Goal: Task Accomplishment & Management: Manage account settings

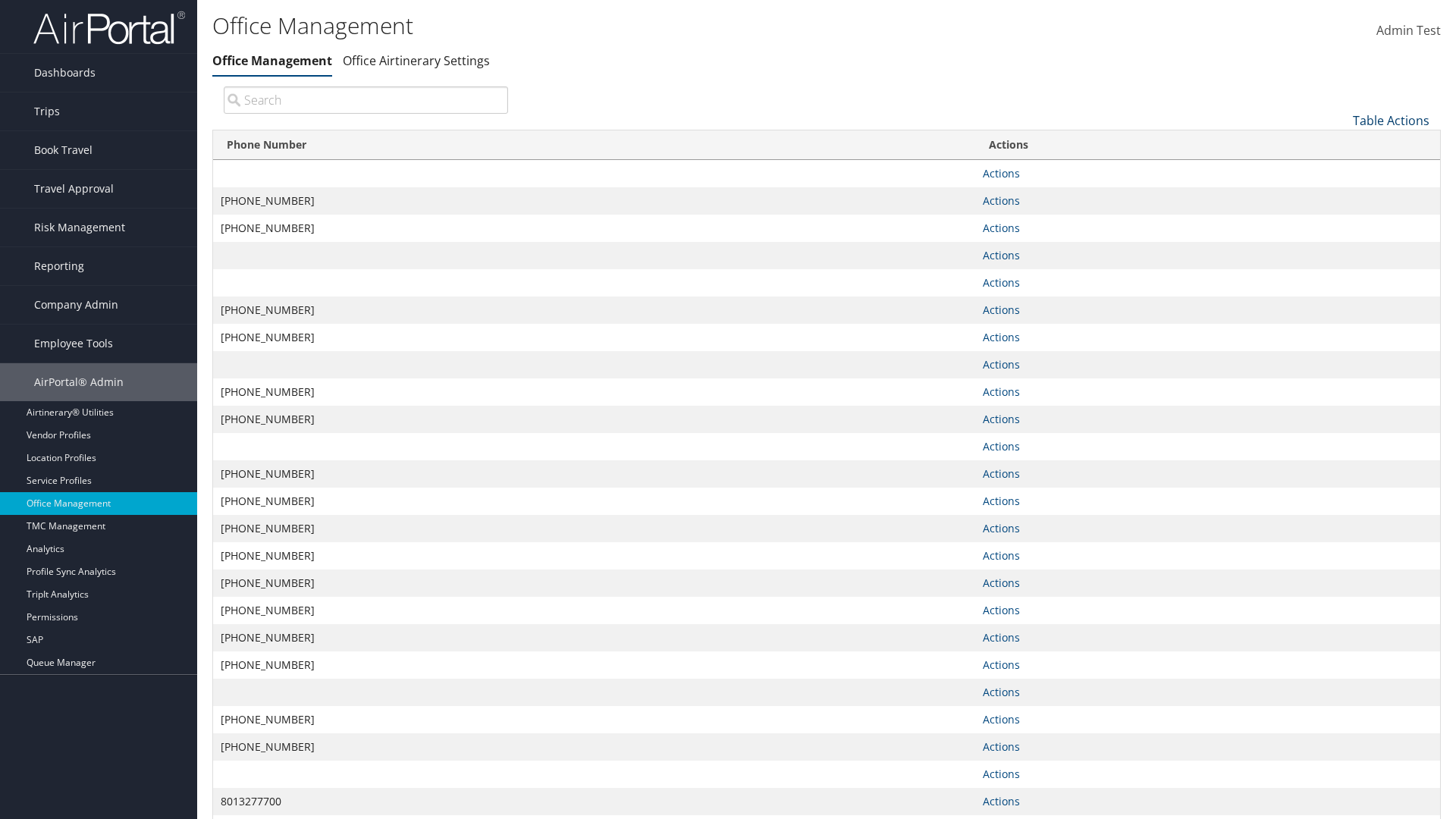
click at [1391, 119] on link "Table Actions" at bounding box center [1391, 120] width 77 height 17
click at [1340, 195] on link "Page Length" at bounding box center [1341, 195] width 199 height 26
click at [1340, 171] on link "25" at bounding box center [1341, 172] width 199 height 26
click at [1391, 119] on link "Table Actions" at bounding box center [1391, 120] width 77 height 17
click at [1340, 195] on link "Page Length" at bounding box center [1341, 195] width 199 height 26
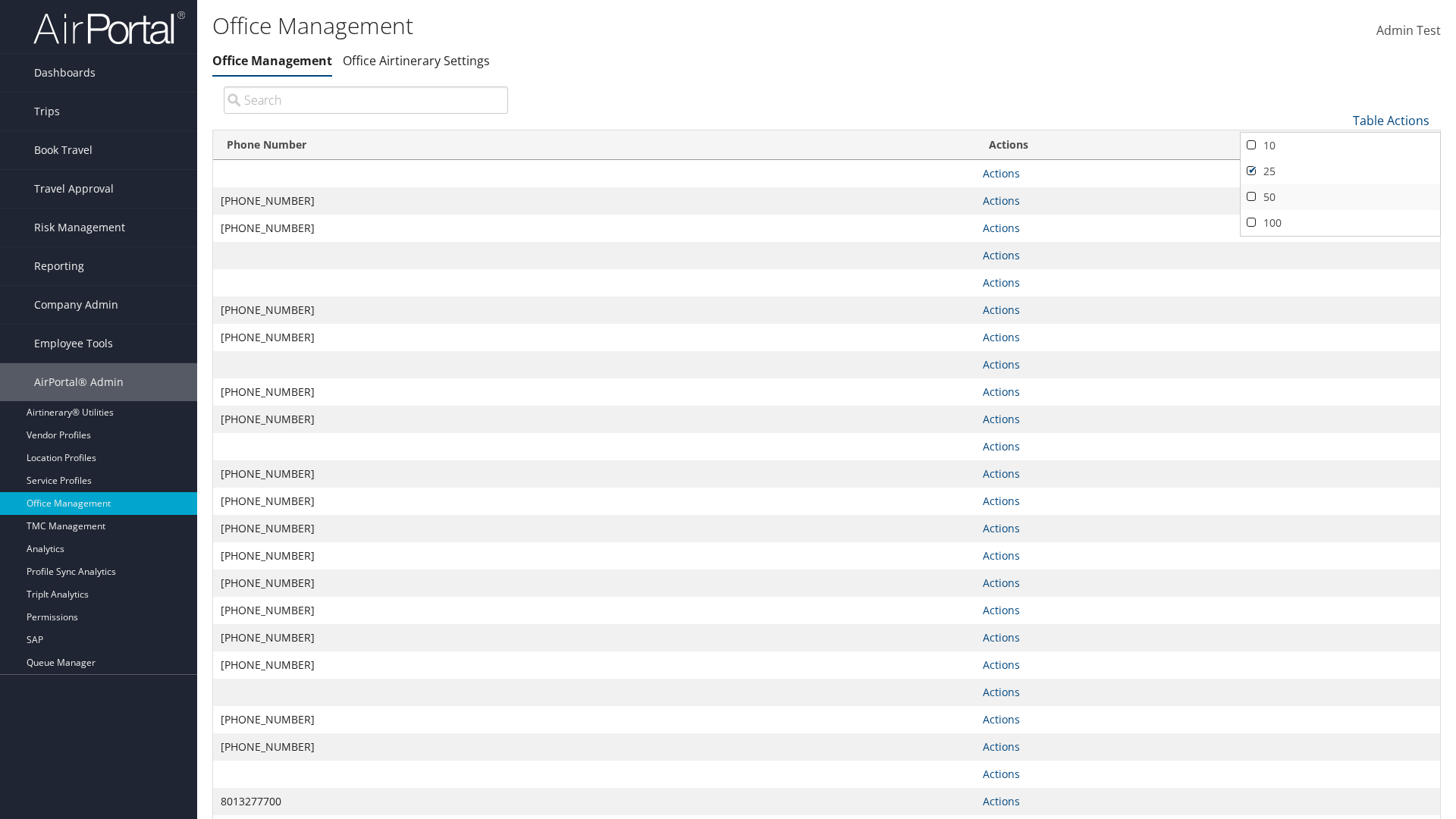
click at [1340, 196] on link "50" at bounding box center [1341, 197] width 199 height 26
click at [1391, 119] on link "Table Actions" at bounding box center [1391, 120] width 77 height 17
click at [1340, 195] on link "Page Length" at bounding box center [1341, 195] width 199 height 26
click at [1340, 222] on link "100" at bounding box center [1341, 223] width 199 height 26
click at [1391, 119] on link "Table Actions" at bounding box center [1391, 120] width 77 height 17
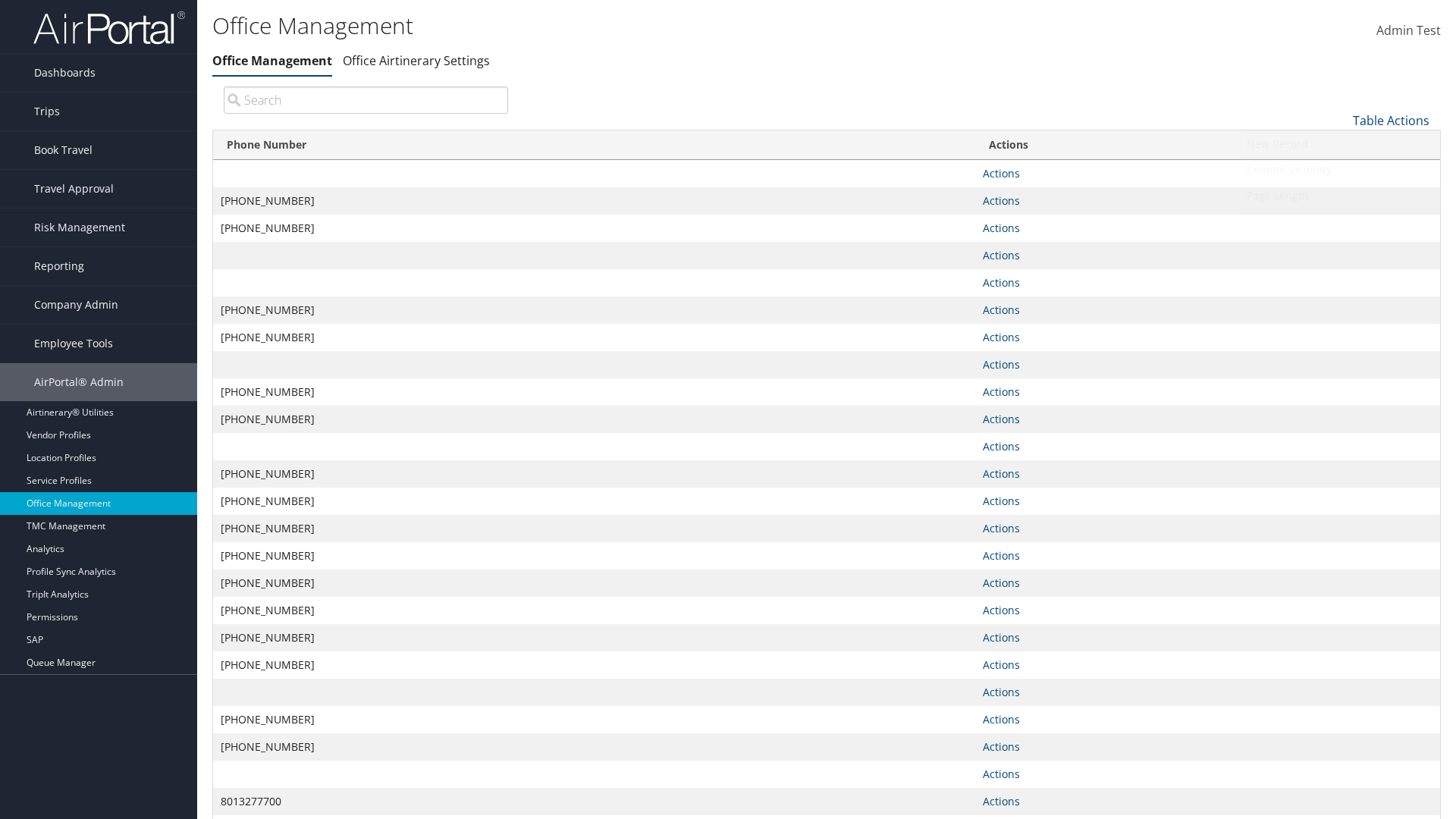
click at [1340, 169] on link "Column Visibility" at bounding box center [1341, 170] width 199 height 26
